Goal: Transaction & Acquisition: Purchase product/service

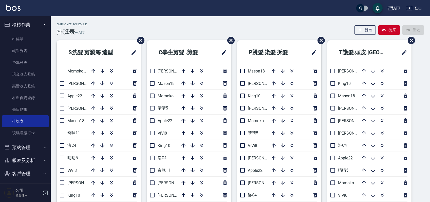
scroll to position [27, 0]
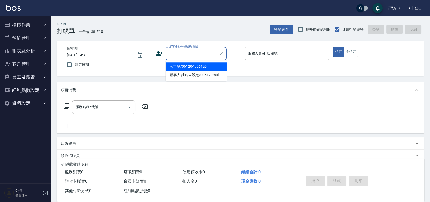
click at [200, 56] on input "顧客姓名/手機號碼/編號" at bounding box center [192, 53] width 49 height 9
click at [198, 68] on li "公司單/06120-1/06120" at bounding box center [196, 66] width 61 height 8
type input "公司單/06120-1/06120"
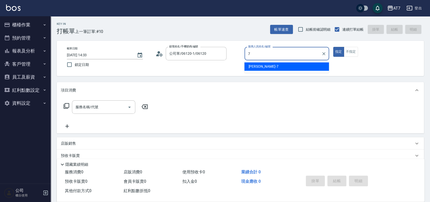
type input "[PERSON_NAME]-7"
type button "true"
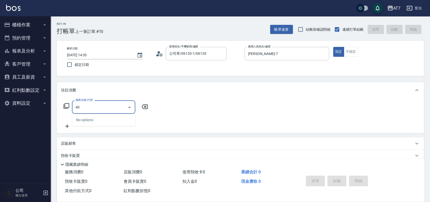
type input "401"
type input "150"
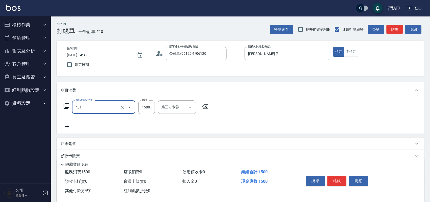
type input "染髮(互助)(401)"
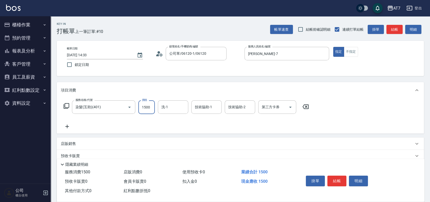
type input "2"
type input "0"
type input "248"
type input "20"
type input "2480"
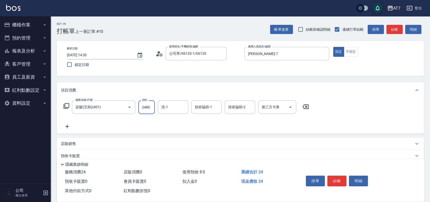
type input "240"
type input "2480"
type input "YuYu-40"
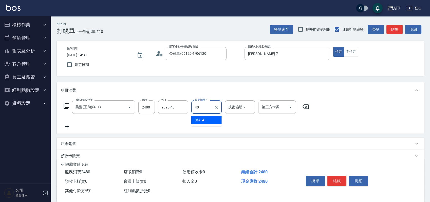
type input "YuYu-40"
click at [336, 181] on button "結帳" at bounding box center [336, 181] width 19 height 11
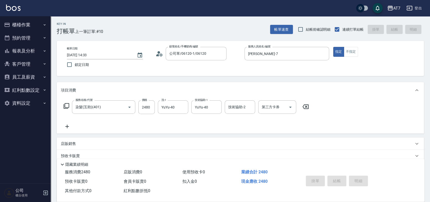
type input "[DATE] 16:22"
type input "0"
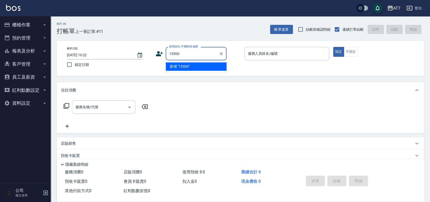
type input "15500"
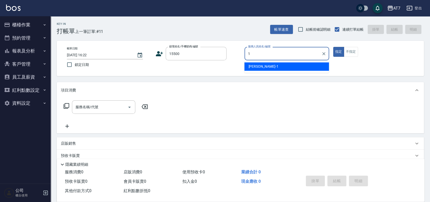
type input "[PERSON_NAME]-1"
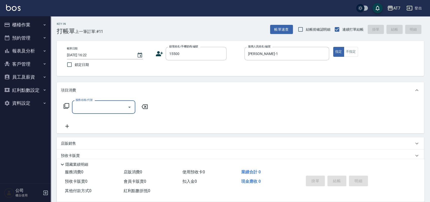
type input "公司/公司15500/15500"
type input "305"
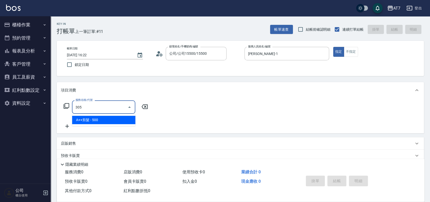
type input "50"
type input "A++剪髮(305)"
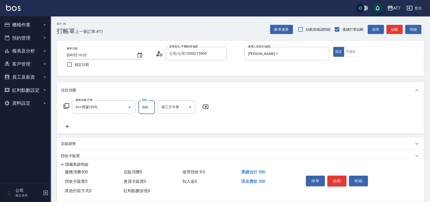
type input "0"
type input "60"
type input "600"
click at [336, 181] on button "結帳" at bounding box center [336, 181] width 19 height 11
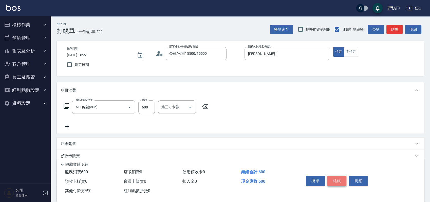
type input "0"
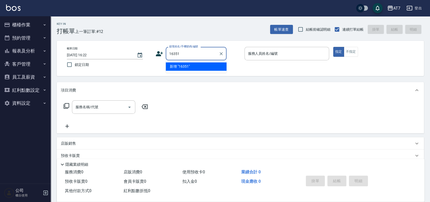
type input "16351"
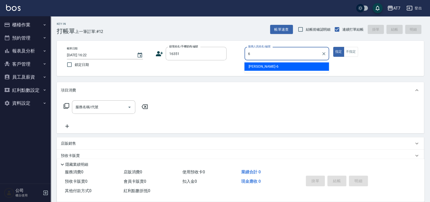
type input "[PERSON_NAME]-6"
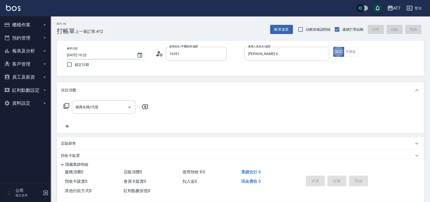
type input "公司/公司16351/16351"
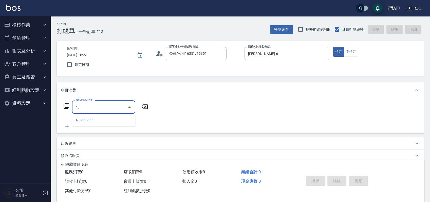
type input "401"
type input "150"
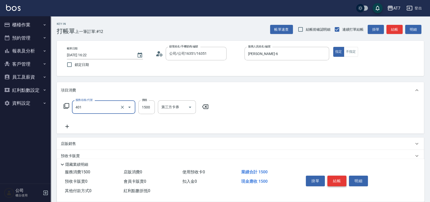
type input "染髮(互助)(401)"
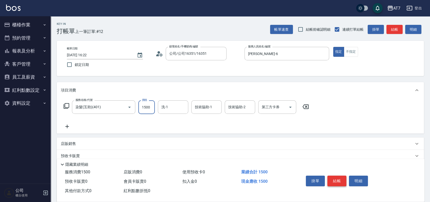
type input "2"
type input "0"
type input "208"
type input "200"
type input "2080"
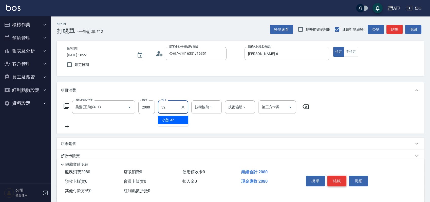
type input "小慈-32"
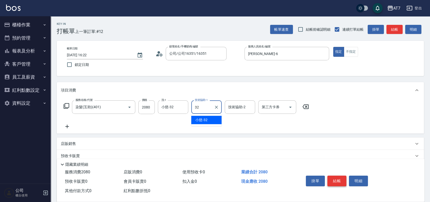
type input "小慈-32"
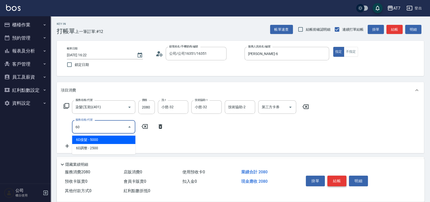
type input "609"
type input "450"
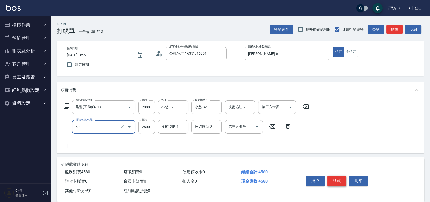
type input "鉑金護髮M（自領(609)"
type input "2"
type input "200"
type input "24"
type input "210"
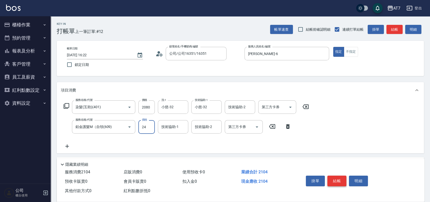
type input "248"
type input "230"
type input "2480"
type input "450"
type input "2480"
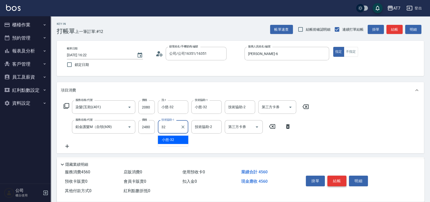
type input "小慈-32"
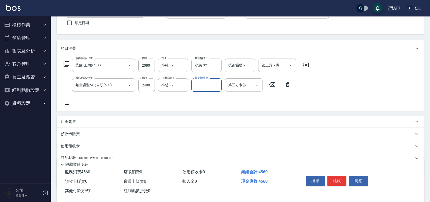
scroll to position [76, 0]
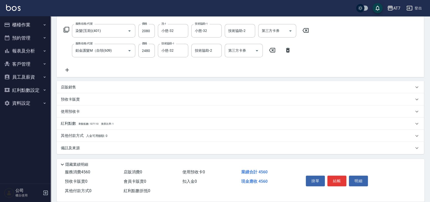
click at [153, 134] on div "其他付款方式 入金可用餘額: 0" at bounding box center [237, 136] width 353 height 6
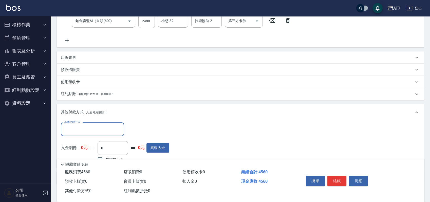
scroll to position [136, 0]
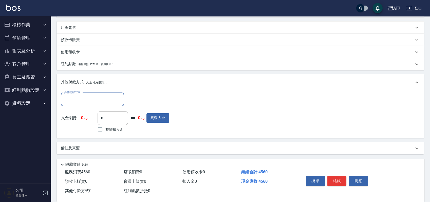
click at [97, 98] on input "其他付款方式" at bounding box center [92, 99] width 59 height 9
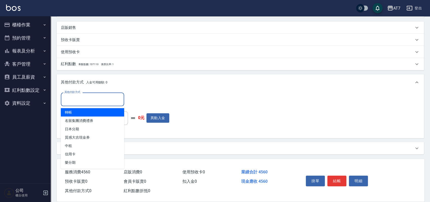
click at [90, 111] on span "轉帳" at bounding box center [92, 112] width 63 height 8
type input "轉帳"
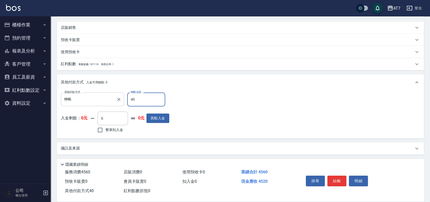
type input "450"
type input "410"
type input "4560"
type input "0"
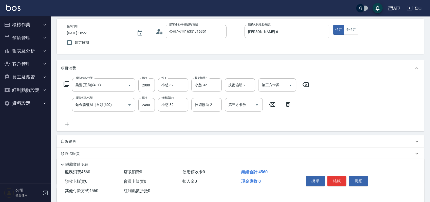
scroll to position [0, 0]
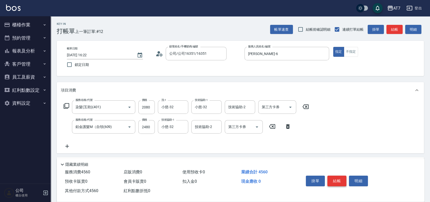
type input "4560"
click at [337, 179] on button "結帳" at bounding box center [336, 181] width 19 height 11
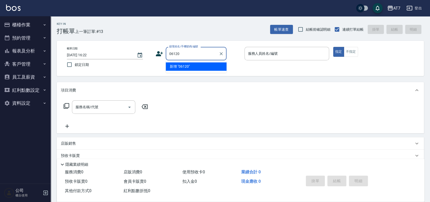
type input "06120"
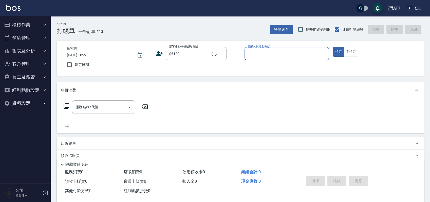
type input "6"
type input "公司單/06120-1/06120"
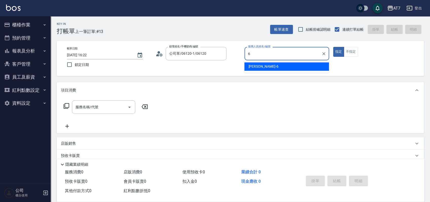
type input "[PERSON_NAME]-6"
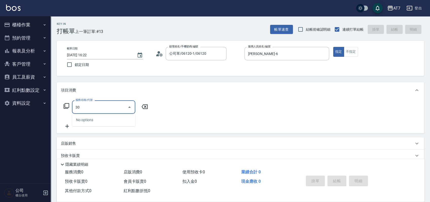
type input "303"
type input "40"
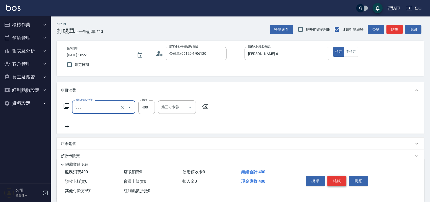
type input "A級剪髮(303)"
click at [337, 179] on button "結帳" at bounding box center [336, 181] width 19 height 11
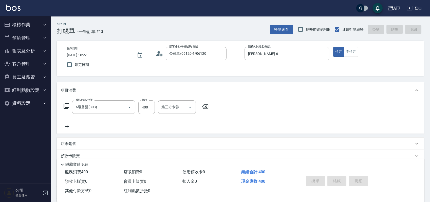
type input "0"
